Goal: Information Seeking & Learning: Learn about a topic

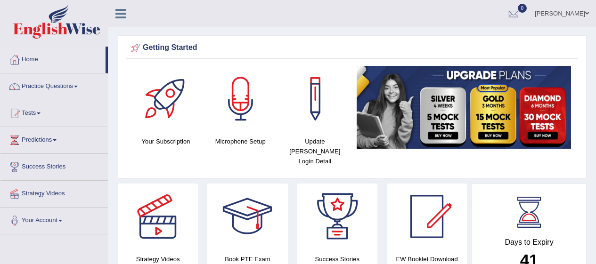
click at [78, 86] on span at bounding box center [76, 87] width 4 height 2
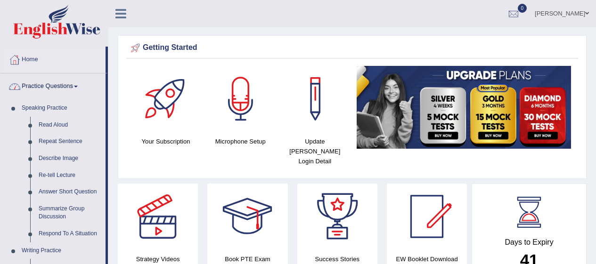
click at [45, 131] on link "Read Aloud" at bounding box center [69, 125] width 71 height 17
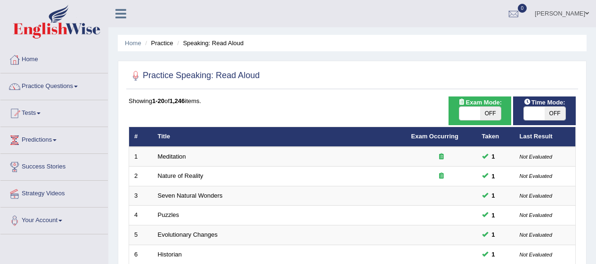
click at [490, 112] on span "OFF" at bounding box center [490, 113] width 21 height 13
checkbox input "true"
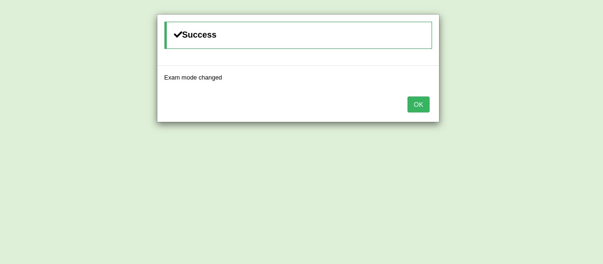
click at [426, 107] on button "OK" at bounding box center [418, 105] width 22 height 16
click at [416, 110] on button "OK" at bounding box center [418, 105] width 22 height 16
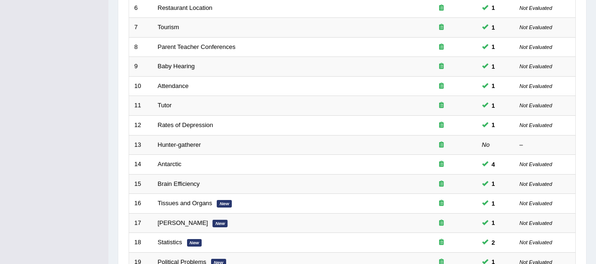
scroll to position [359, 0]
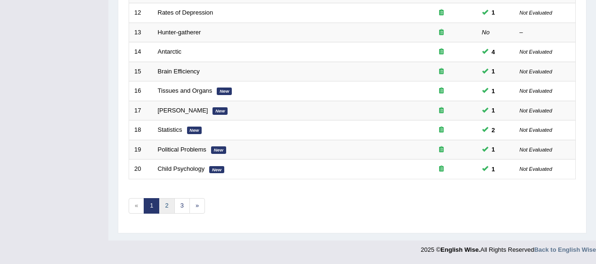
click at [164, 205] on link "2" at bounding box center [167, 206] width 16 height 16
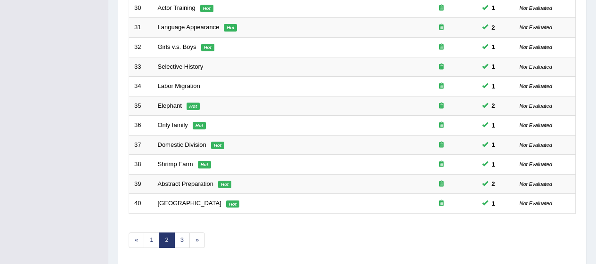
scroll to position [359, 0]
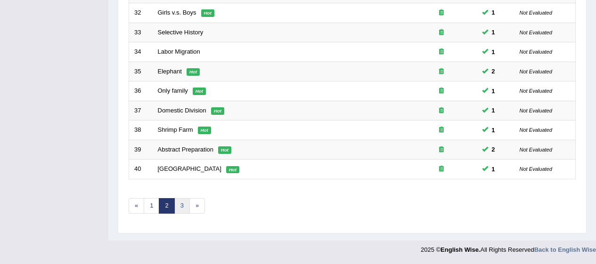
click at [187, 204] on link "3" at bounding box center [182, 206] width 16 height 16
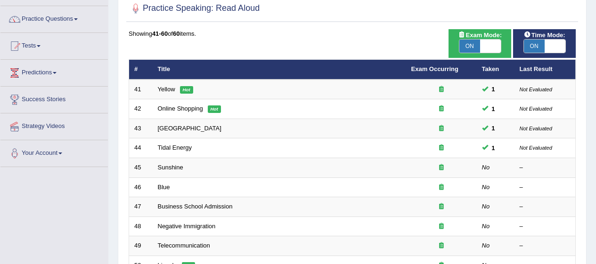
scroll to position [68, 0]
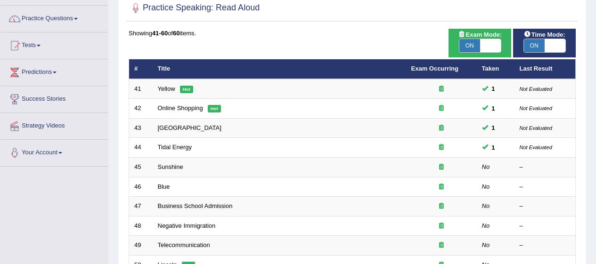
click at [196, 164] on td "Sunshine" at bounding box center [279, 168] width 253 height 20
click at [172, 170] on link "Sunshine" at bounding box center [170, 166] width 25 height 7
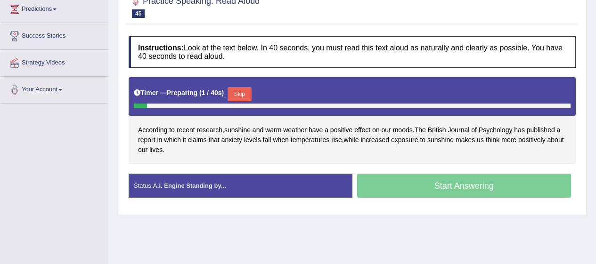
scroll to position [131, 0]
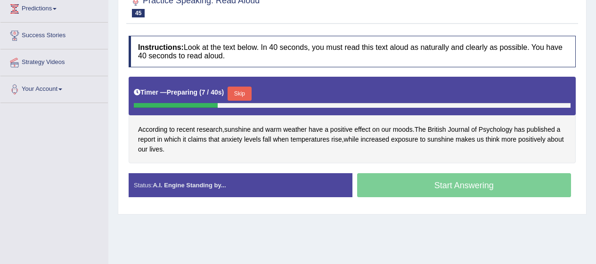
click at [239, 89] on button "Skip" at bounding box center [239, 94] width 24 height 14
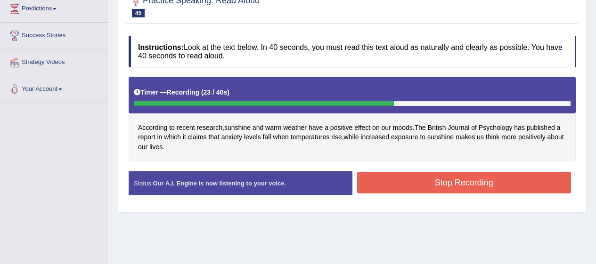
click at [460, 181] on button "Stop Recording" at bounding box center [464, 183] width 214 height 22
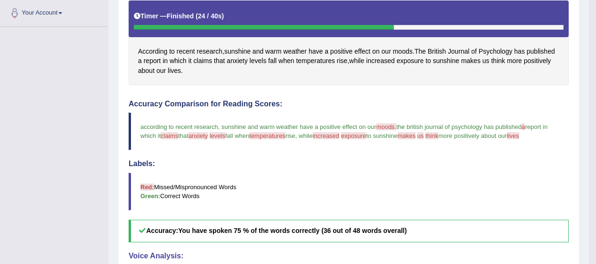
scroll to position [206, 0]
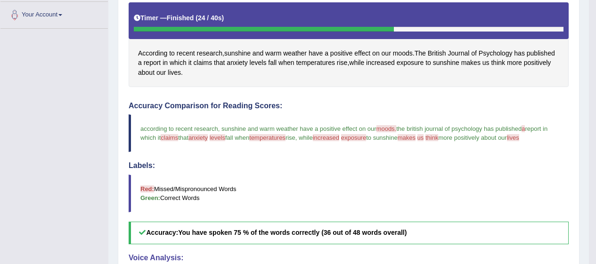
click at [240, 66] on span "anxiety" at bounding box center [236, 63] width 21 height 10
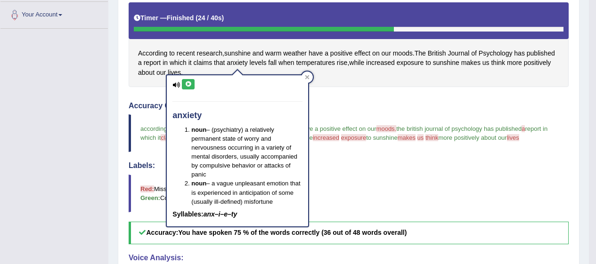
click at [186, 86] on icon at bounding box center [188, 84] width 7 height 6
click at [309, 75] on icon at bounding box center [307, 77] width 5 height 5
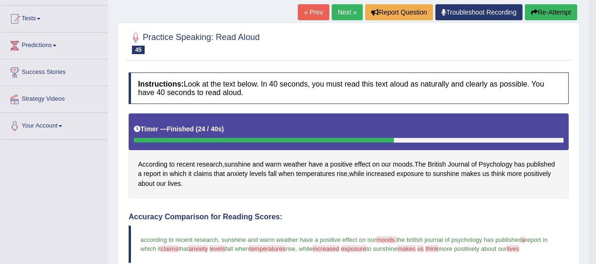
scroll to position [94, 0]
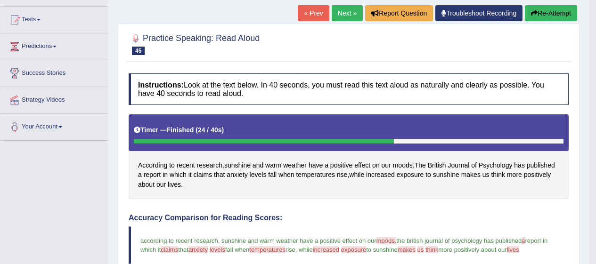
click at [345, 16] on link "Next »" at bounding box center [346, 13] width 31 height 16
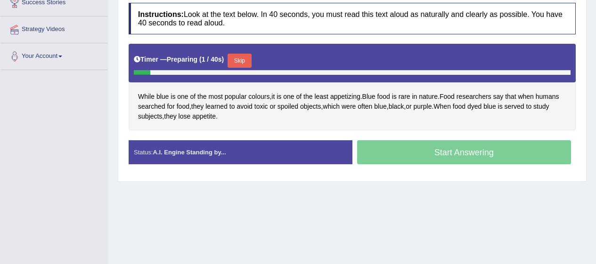
scroll to position [164, 0]
click at [347, 98] on span "appetizing" at bounding box center [345, 97] width 30 height 10
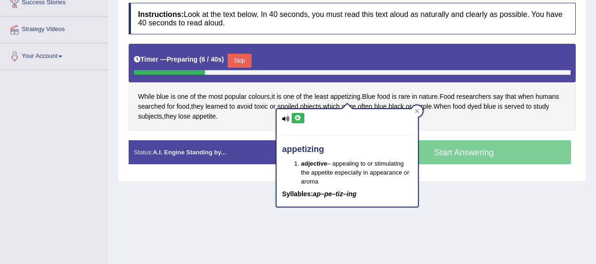
click at [298, 119] on icon at bounding box center [297, 118] width 7 height 6
click at [419, 110] on div "appetizing adjective – appealing to or stimulating the appetite especially in a…" at bounding box center [346, 154] width 143 height 105
click at [418, 111] on icon at bounding box center [416, 111] width 5 height 5
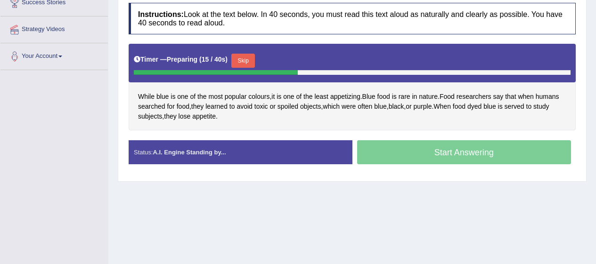
click at [481, 106] on span "dyed" at bounding box center [474, 107] width 14 height 10
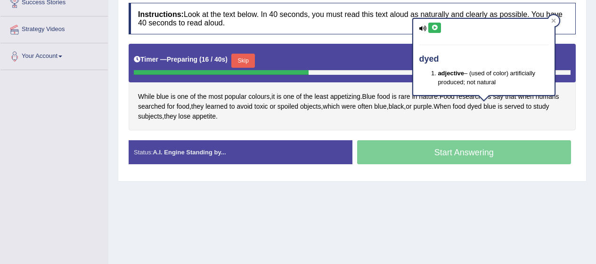
click at [436, 30] on icon at bounding box center [434, 28] width 7 height 6
click at [208, 120] on span "appetite" at bounding box center [204, 117] width 24 height 10
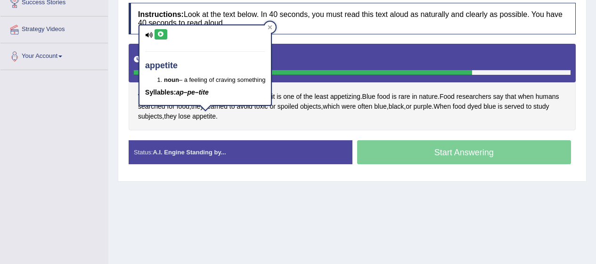
click at [159, 35] on icon at bounding box center [160, 35] width 7 height 6
click at [272, 26] on div "appetite noun – a feeling of craving something Syllables: ap–pe–tite" at bounding box center [204, 67] width 133 height 87
click at [275, 31] on div at bounding box center [269, 27] width 11 height 11
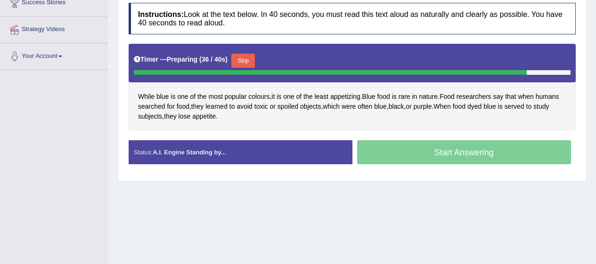
click at [250, 56] on button "Skip" at bounding box center [243, 61] width 24 height 14
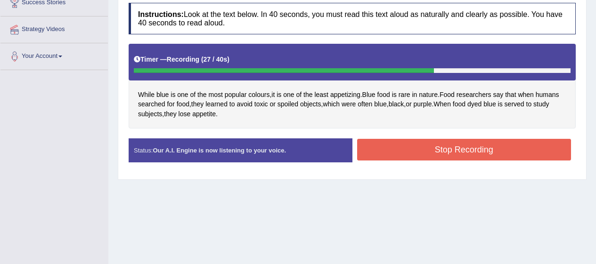
click at [437, 146] on button "Stop Recording" at bounding box center [464, 150] width 214 height 22
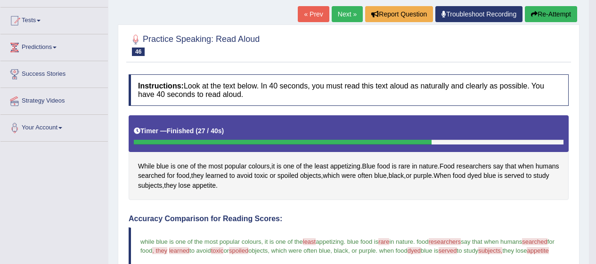
scroll to position [0, 0]
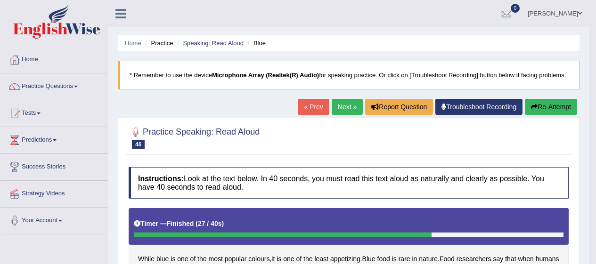
click at [345, 104] on link "Next »" at bounding box center [346, 107] width 31 height 16
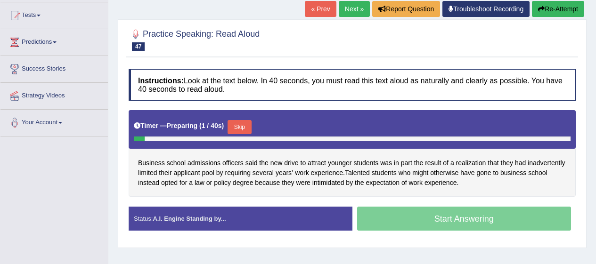
scroll to position [98, 0]
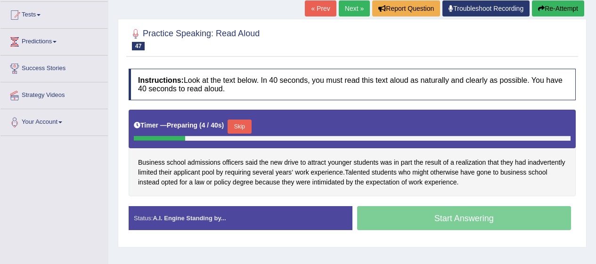
click at [240, 166] on span "officers" at bounding box center [232, 163] width 21 height 10
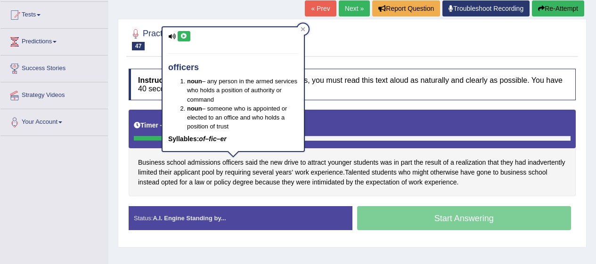
click at [183, 37] on icon at bounding box center [183, 36] width 7 height 6
click at [320, 160] on span "attract" at bounding box center [316, 163] width 18 height 10
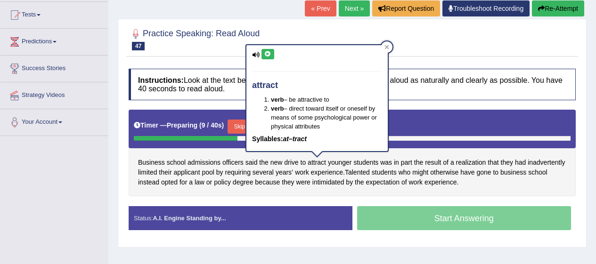
click at [265, 53] on icon at bounding box center [267, 54] width 7 height 6
click at [469, 159] on span "realization" at bounding box center [471, 163] width 30 height 10
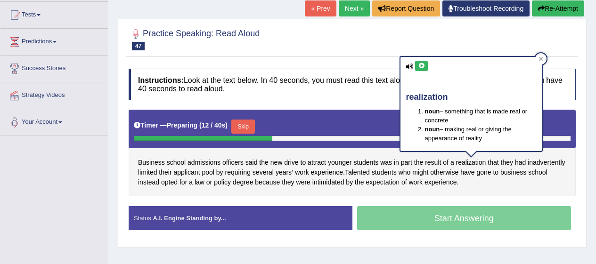
click at [420, 64] on icon at bounding box center [421, 66] width 7 height 6
click at [548, 165] on span "inadvertently" at bounding box center [545, 163] width 37 height 10
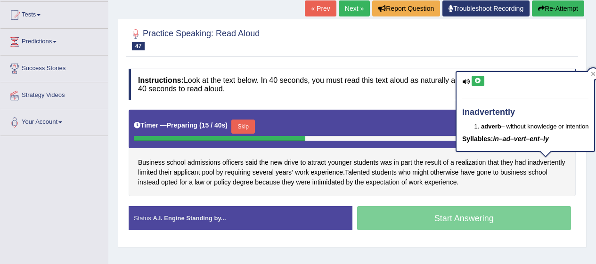
click at [466, 80] on icon at bounding box center [466, 82] width 8 height 6
click at [466, 82] on icon at bounding box center [466, 82] width 8 height 6
click at [477, 80] on icon at bounding box center [477, 81] width 7 height 6
click at [463, 81] on icon at bounding box center [466, 82] width 8 height 6
click at [466, 82] on icon at bounding box center [466, 82] width 8 height 6
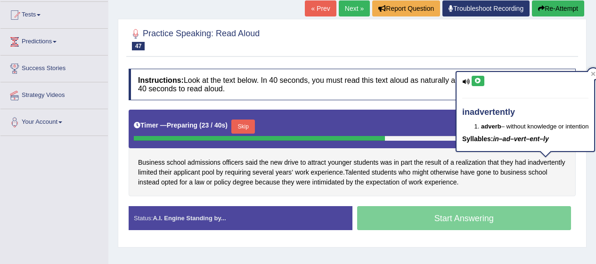
click at [476, 81] on icon at bounding box center [477, 81] width 7 height 6
click at [185, 174] on span "applicant" at bounding box center [186, 173] width 26 height 10
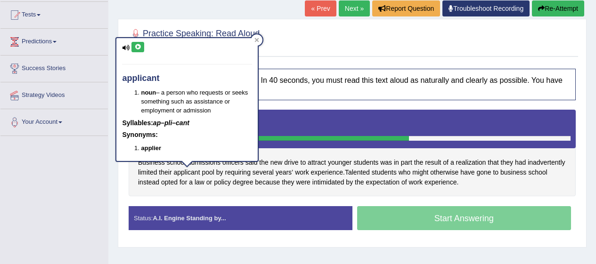
click at [129, 49] on icon at bounding box center [126, 48] width 8 height 6
click at [128, 46] on icon at bounding box center [126, 48] width 8 height 6
click at [138, 46] on icon at bounding box center [137, 47] width 7 height 6
click at [336, 184] on span "intimidated" at bounding box center [328, 183] width 32 height 10
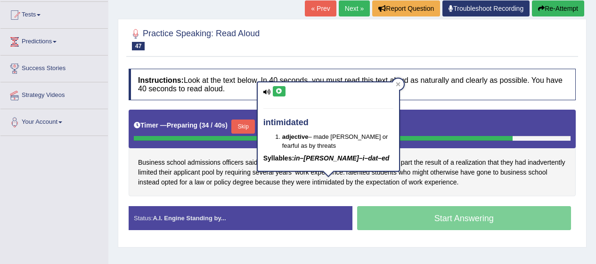
click at [274, 86] on div "intimidated adjective – made timid or fearful as by threats Syllables: in–tim–i…" at bounding box center [328, 126] width 141 height 88
click at [268, 89] on icon at bounding box center [267, 92] width 8 height 6
click at [277, 90] on icon at bounding box center [278, 92] width 7 height 6
click at [265, 92] on icon at bounding box center [267, 92] width 8 height 6
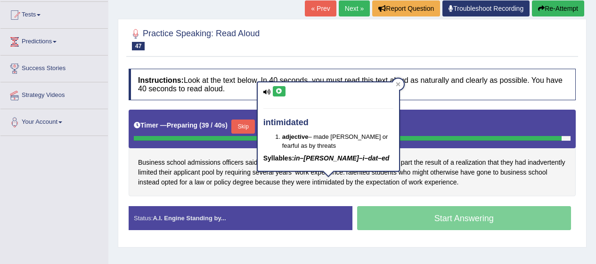
click at [397, 88] on div at bounding box center [397, 84] width 11 height 11
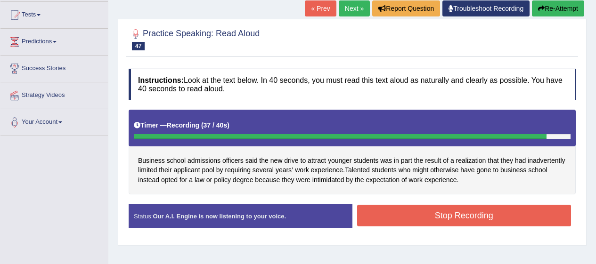
click at [458, 217] on button "Stop Recording" at bounding box center [464, 216] width 214 height 22
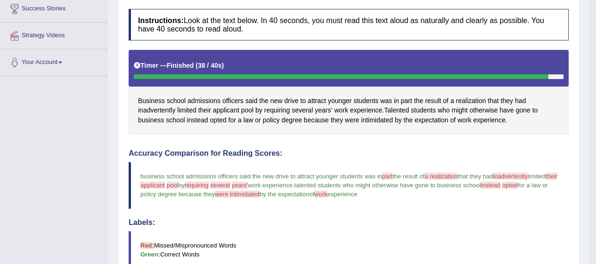
scroll to position [160, 0]
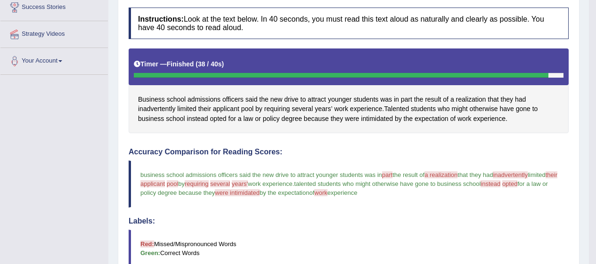
click at [444, 172] on span "a realization" at bounding box center [440, 174] width 33 height 7
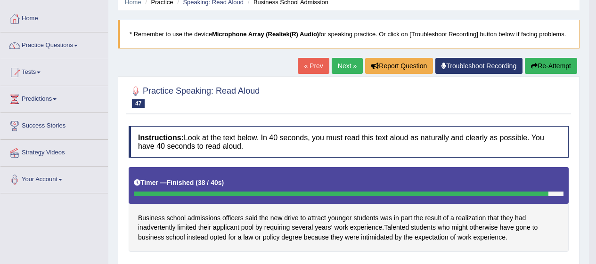
scroll to position [45, 0]
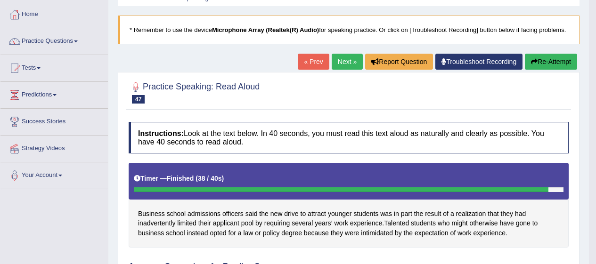
click at [552, 60] on button "Re-Attempt" at bounding box center [551, 62] width 52 height 16
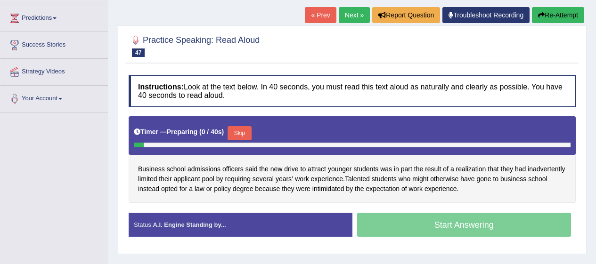
scroll to position [128, 0]
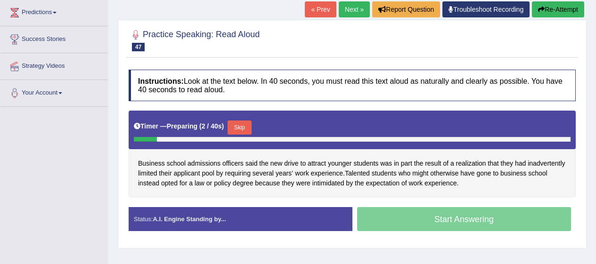
click at [239, 129] on button "Skip" at bounding box center [239, 128] width 24 height 14
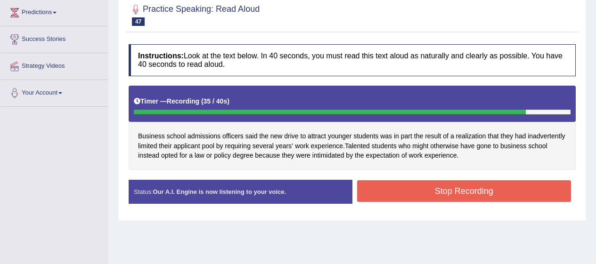
click at [436, 193] on button "Stop Recording" at bounding box center [464, 191] width 214 height 22
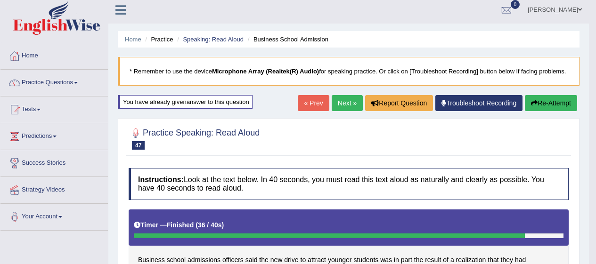
scroll to position [0, 0]
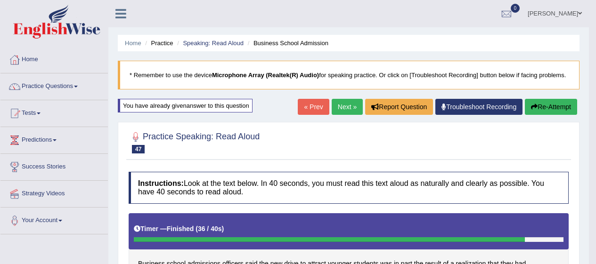
click at [339, 109] on link "Next »" at bounding box center [346, 107] width 31 height 16
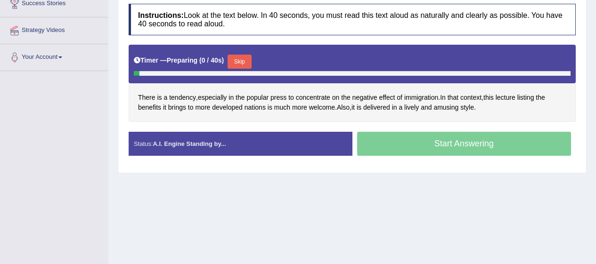
scroll to position [171, 0]
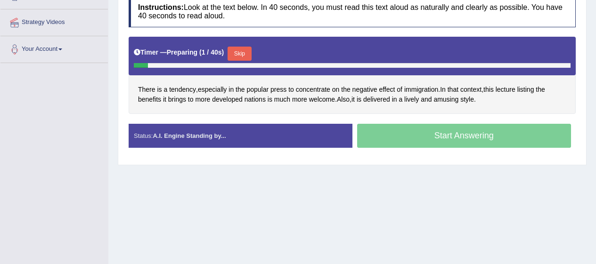
click at [246, 52] on button "Skip" at bounding box center [239, 54] width 24 height 14
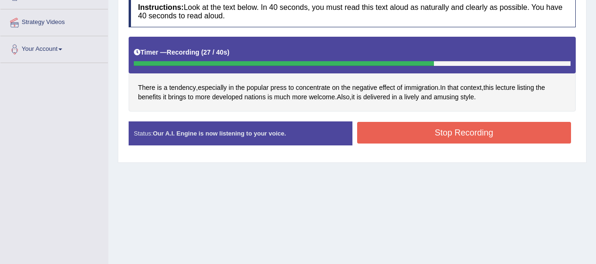
click at [451, 131] on button "Stop Recording" at bounding box center [464, 133] width 214 height 22
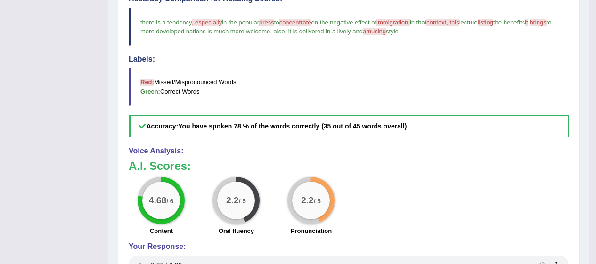
scroll to position [290, 0]
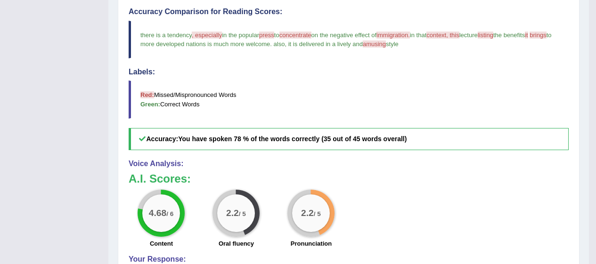
click at [206, 33] on span ", especially" at bounding box center [207, 35] width 30 height 7
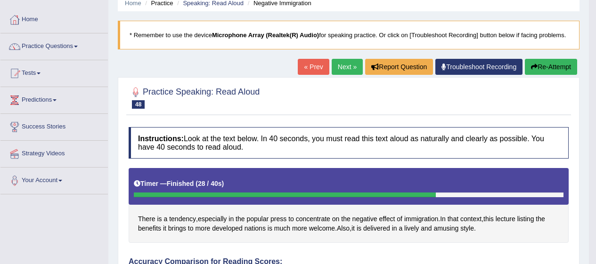
scroll to position [40, 0]
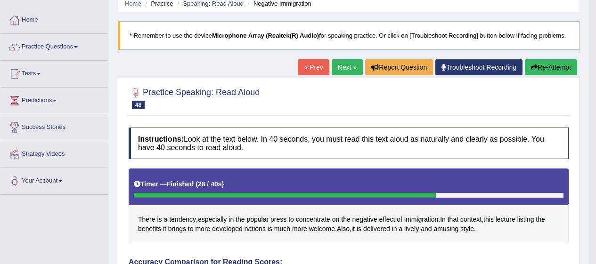
click at [552, 63] on button "Re-Attempt" at bounding box center [551, 67] width 52 height 16
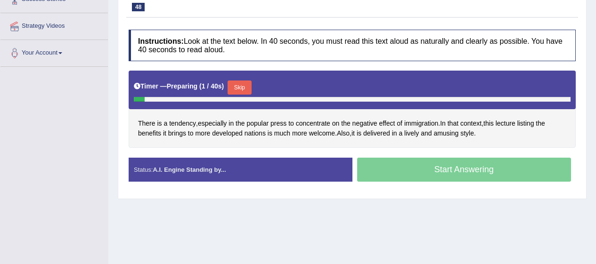
click at [223, 128] on span "especially" at bounding box center [212, 124] width 29 height 10
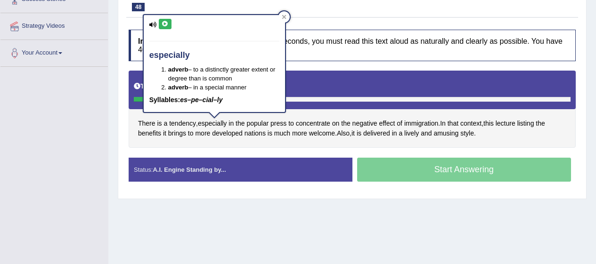
click at [166, 22] on icon at bounding box center [165, 24] width 7 height 6
click at [292, 13] on div at bounding box center [352, -1] width 447 height 29
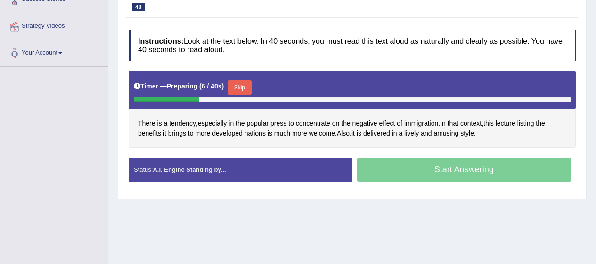
click at [319, 123] on span "concentrate" at bounding box center [313, 124] width 34 height 10
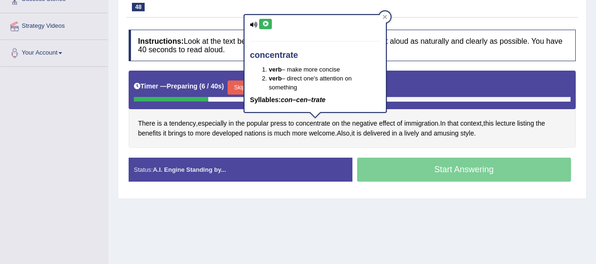
click at [256, 25] on icon at bounding box center [254, 25] width 8 height 6
click at [265, 24] on icon at bounding box center [265, 24] width 7 height 6
click at [384, 16] on icon at bounding box center [384, 17] width 4 height 4
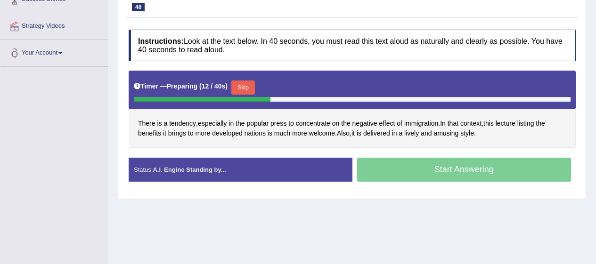
click at [392, 121] on span "effect" at bounding box center [387, 124] width 16 height 10
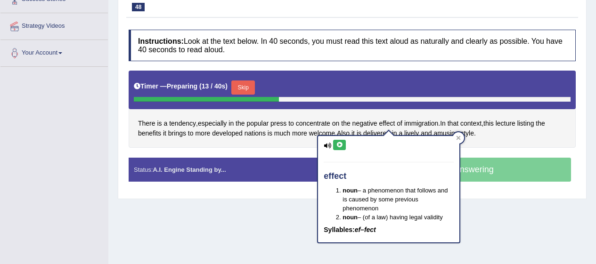
click at [341, 145] on icon at bounding box center [339, 145] width 7 height 6
click at [460, 135] on div "effect noun – a phenomenon that follows and is caused by some previous phenomen…" at bounding box center [388, 186] width 143 height 114
click at [423, 127] on span "immigration" at bounding box center [421, 124] width 34 height 10
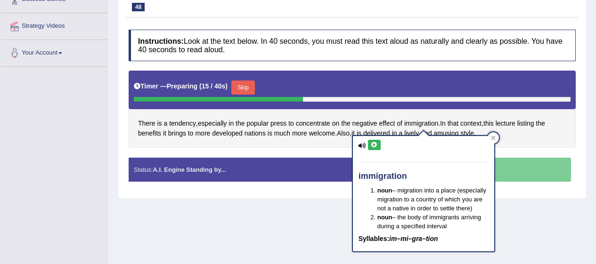
click at [373, 145] on icon at bounding box center [374, 145] width 7 height 6
click at [494, 143] on div at bounding box center [492, 137] width 11 height 11
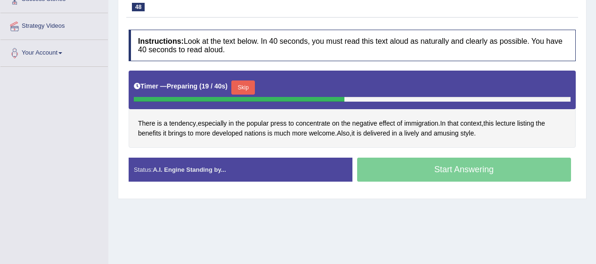
click at [457, 170] on div "Start Answering" at bounding box center [464, 171] width 224 height 26
click at [252, 88] on button "Skip" at bounding box center [243, 88] width 24 height 14
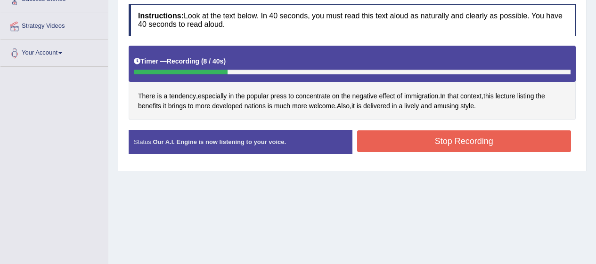
click at [438, 121] on div "There is a tendency , especially in the popular press to concentrate on the neg…" at bounding box center [352, 83] width 447 height 75
click at [446, 135] on button "Stop Recording" at bounding box center [464, 141] width 214 height 22
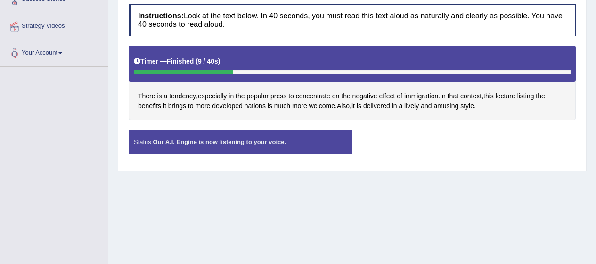
click at [444, 146] on div "Status: Our A.I. Engine is now listening to your voice. Start Answering Stop Re…" at bounding box center [352, 146] width 447 height 33
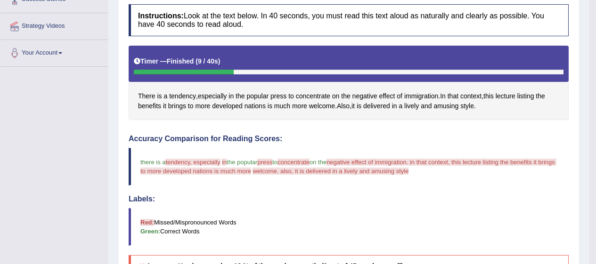
click at [326, 99] on span "concentrate" at bounding box center [313, 96] width 34 height 10
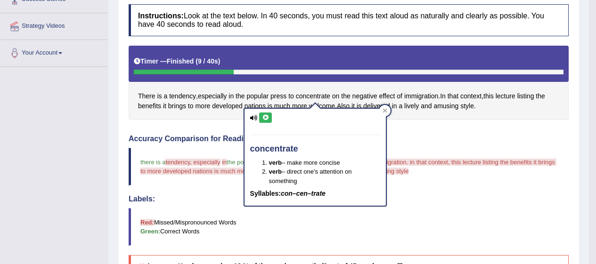
click at [267, 116] on icon at bounding box center [265, 118] width 7 height 6
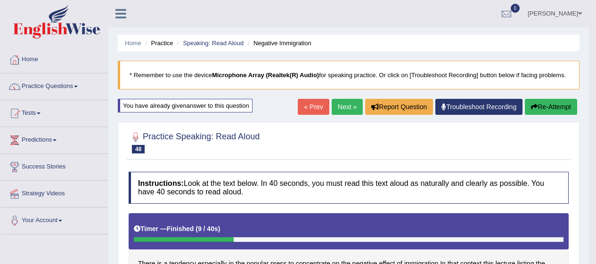
click at [557, 128] on div at bounding box center [349, 142] width 440 height 29
click at [557, 108] on button "Re-Attempt" at bounding box center [551, 107] width 52 height 16
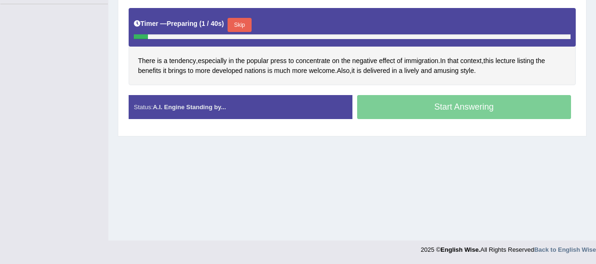
click at [247, 32] on button "Skip" at bounding box center [239, 25] width 24 height 14
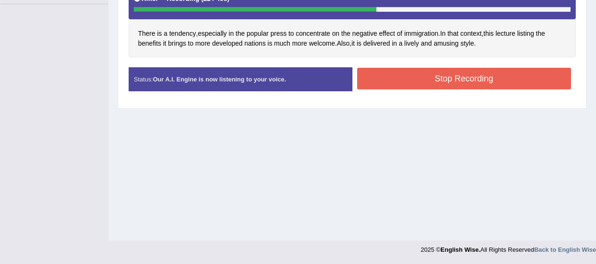
click at [514, 76] on button "Stop Recording" at bounding box center [464, 79] width 214 height 22
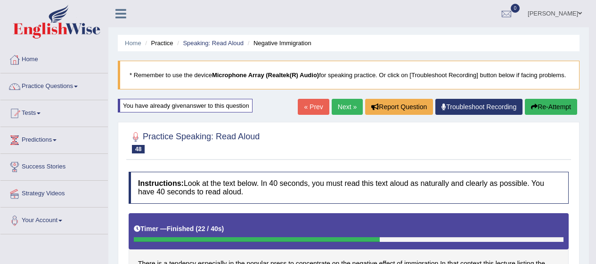
click at [37, 84] on link "Practice Questions" at bounding box center [53, 85] width 107 height 24
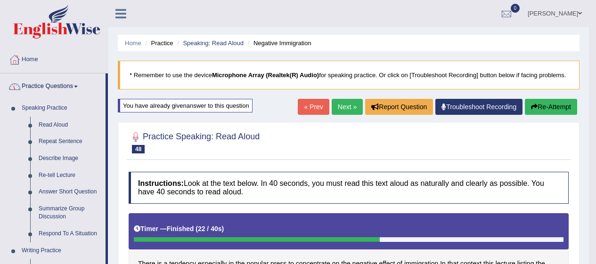
click at [54, 154] on link "Describe Image" at bounding box center [69, 158] width 71 height 17
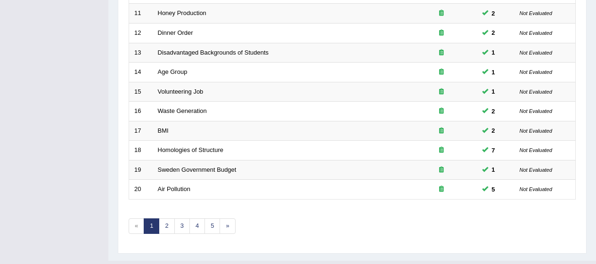
scroll to position [359, 0]
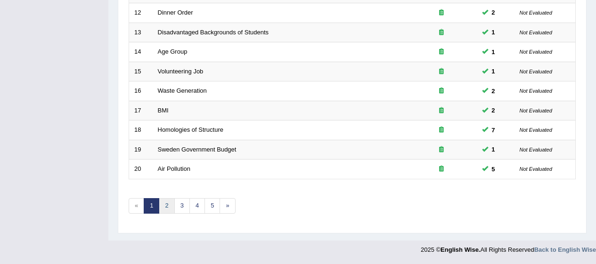
click at [170, 206] on link "2" at bounding box center [167, 206] width 16 height 16
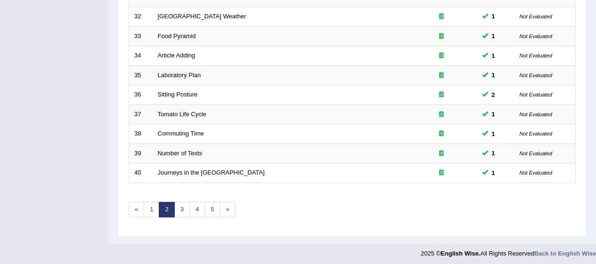
scroll to position [359, 0]
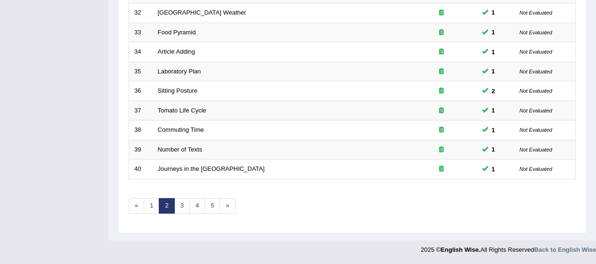
click at [186, 210] on link "3" at bounding box center [182, 206] width 16 height 16
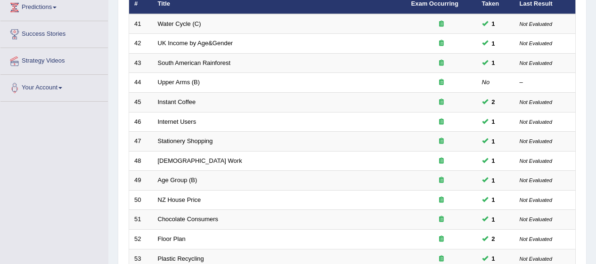
scroll to position [359, 0]
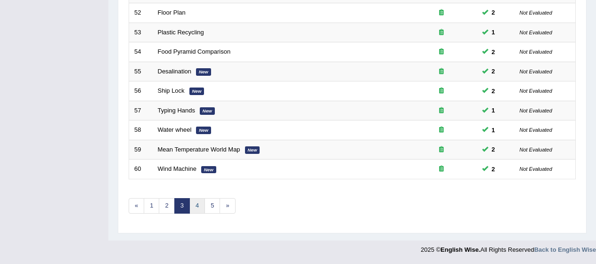
click at [196, 205] on link "4" at bounding box center [197, 206] width 16 height 16
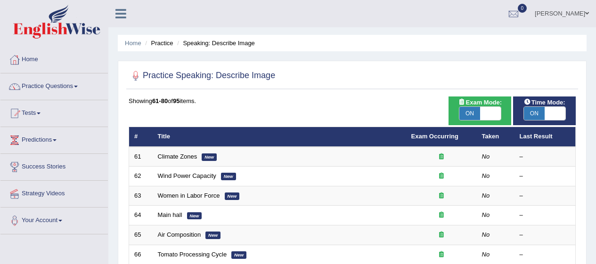
click at [205, 158] on em "New" at bounding box center [209, 158] width 15 height 8
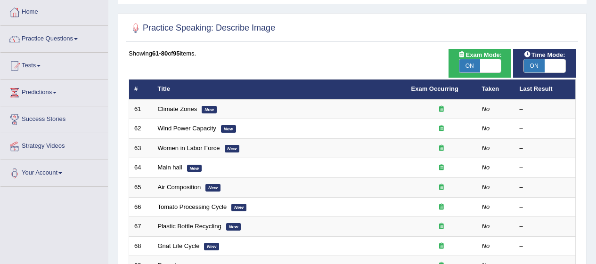
scroll to position [48, 0]
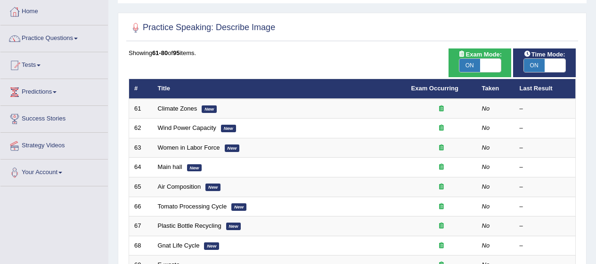
click at [208, 111] on em "New" at bounding box center [209, 109] width 15 height 8
click at [168, 109] on link "Climate Zones" at bounding box center [178, 108] width 40 height 7
click at [173, 106] on link "Climate Zones" at bounding box center [178, 108] width 40 height 7
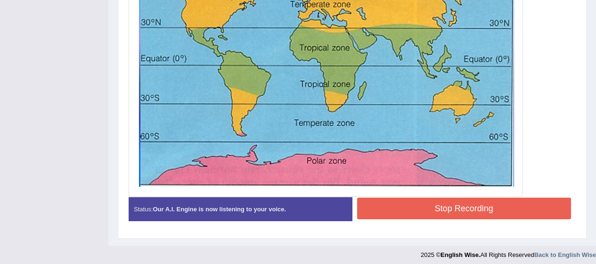
scroll to position [314, 0]
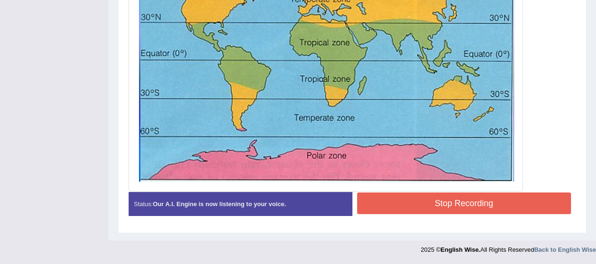
click at [435, 210] on button "Stop Recording" at bounding box center [464, 204] width 214 height 22
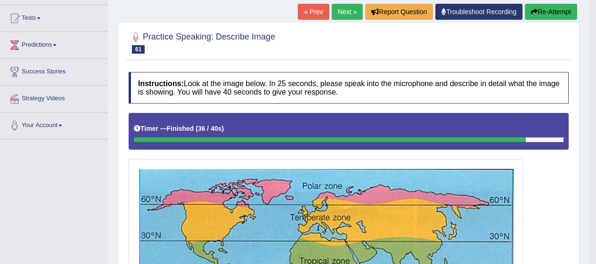
scroll to position [95, 0]
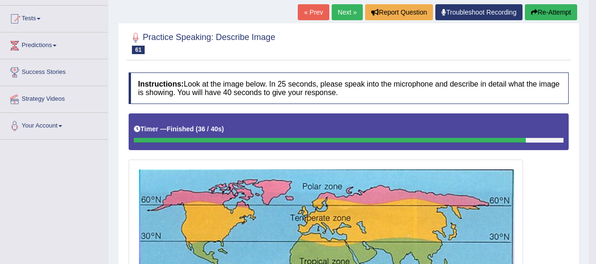
click at [551, 14] on button "Re-Attempt" at bounding box center [551, 12] width 52 height 16
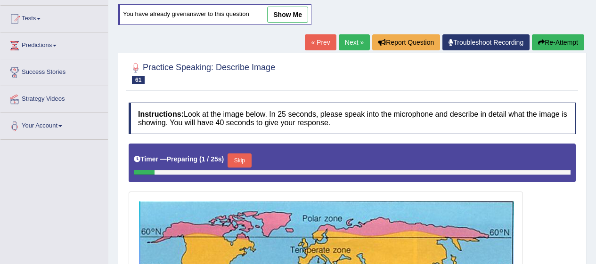
click at [242, 154] on button "Skip" at bounding box center [239, 161] width 24 height 14
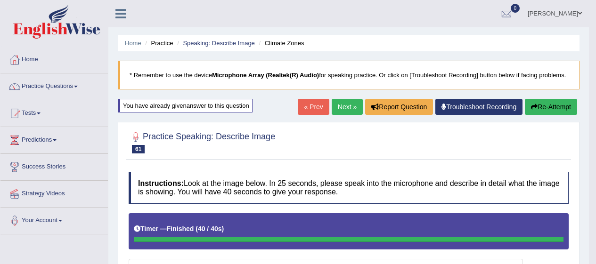
click at [344, 110] on link "Next »" at bounding box center [346, 107] width 31 height 16
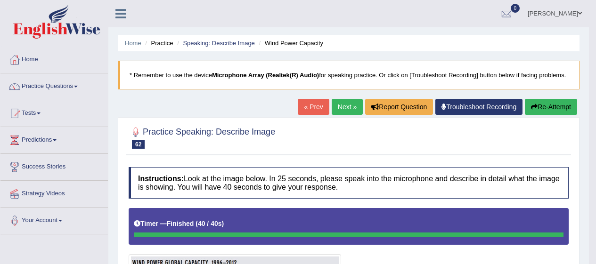
click at [552, 112] on button "Re-Attempt" at bounding box center [551, 107] width 52 height 16
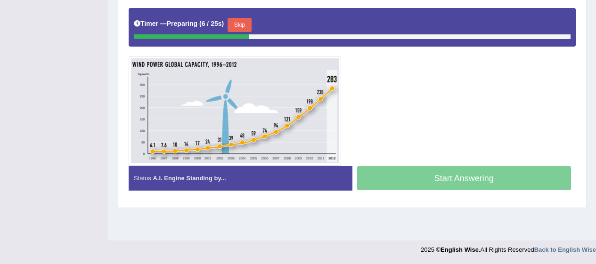
click at [243, 30] on button "Skip" at bounding box center [239, 25] width 24 height 14
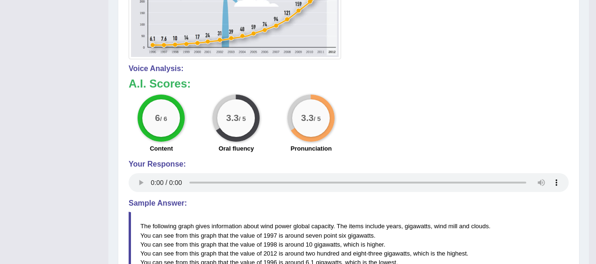
scroll to position [310, 0]
